Goal: Find specific page/section

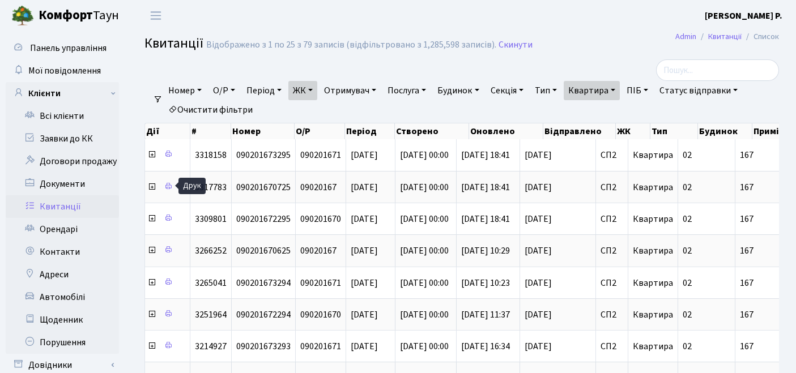
select select "308"
select select "25"
click at [608, 93] on link "Квартира" at bounding box center [592, 90] width 56 height 19
click at [220, 110] on link "Очистити фільтри" at bounding box center [211, 109] width 94 height 19
select select
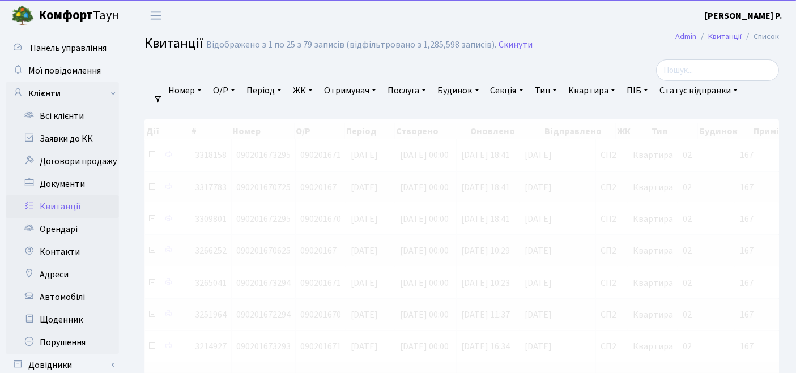
click at [304, 87] on link "ЖК" at bounding box center [302, 90] width 29 height 19
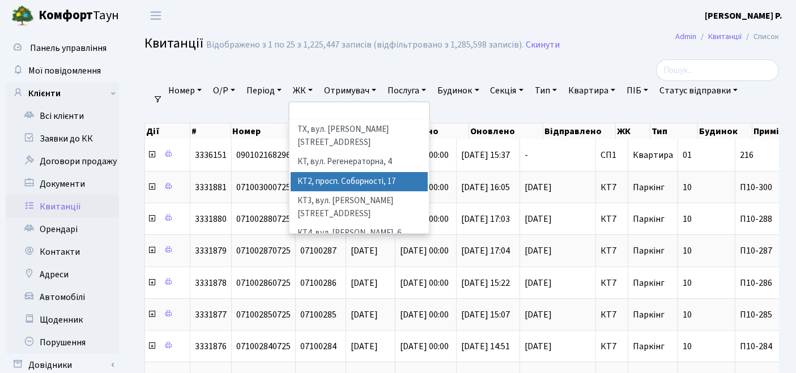
click at [337, 172] on li "КТ2, просп. Соборності, 17" at bounding box center [360, 182] width 138 height 20
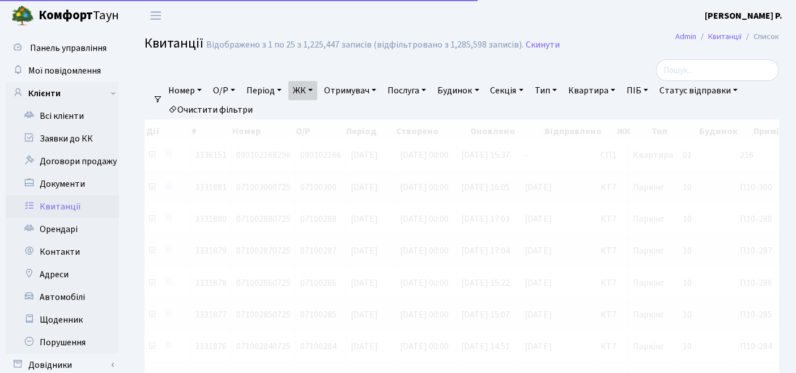
click at [614, 85] on link "Квартира" at bounding box center [592, 90] width 56 height 19
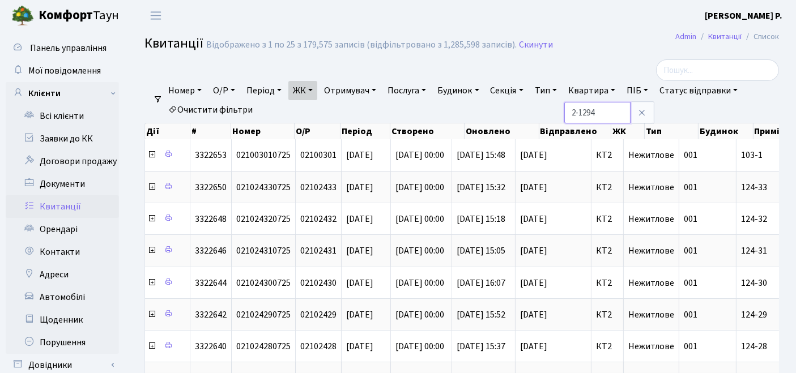
type input "2-1294"
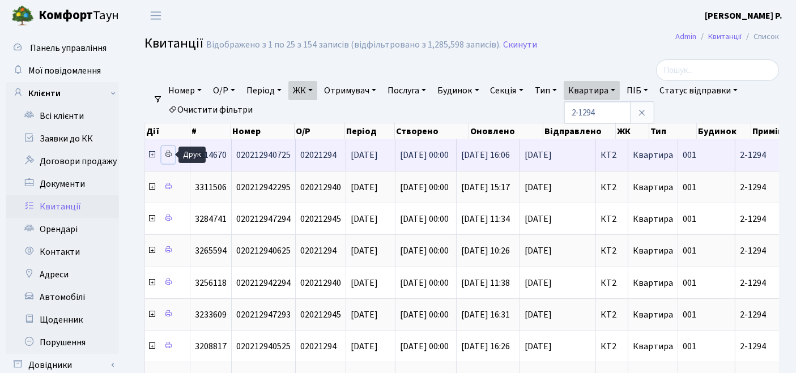
click at [168, 156] on icon at bounding box center [168, 154] width 8 height 8
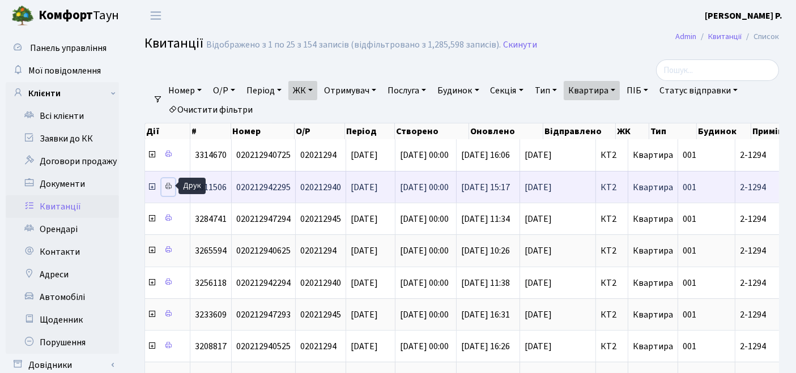
click at [165, 188] on icon at bounding box center [168, 186] width 8 height 8
